Goal: Ask a question: Seek information or help from site administrators or community

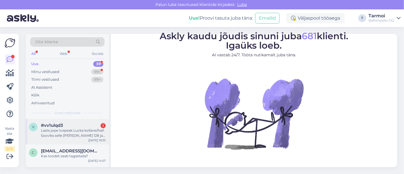
click at [58, 135] on div "Laste jope Icepeak Lucka kollane/hall . Sooviks selle [PERSON_NAME] 128 ja 140 …" at bounding box center [73, 133] width 65 height 10
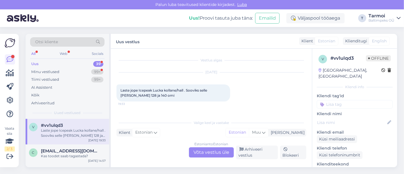
click at [204, 153] on div "Estonian to Estonian Võta vestlus üle" at bounding box center [211, 152] width 45 height 10
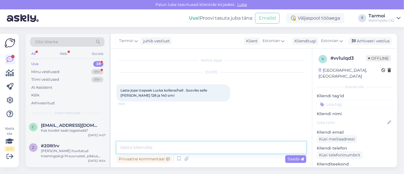
click at [169, 153] on textarea at bounding box center [212, 148] width 190 height 12
click at [189, 148] on textarea "Tere, [PERSON_NAME] [PERSON_NAME] [PERSON_NAME] e?" at bounding box center [212, 148] width 190 height 12
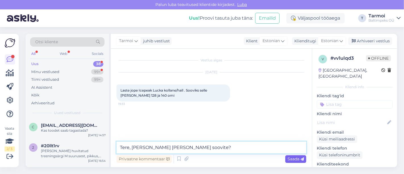
type textarea "Tere, [PERSON_NAME] [PERSON_NAME] soovite?"
click at [288, 156] on span "Saada" at bounding box center [296, 158] width 16 height 5
